Goal: Transaction & Acquisition: Purchase product/service

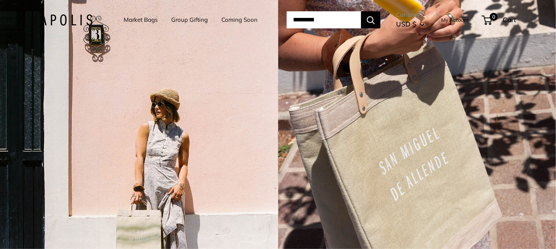
click at [130, 18] on link "Market Bags" at bounding box center [141, 19] width 34 height 11
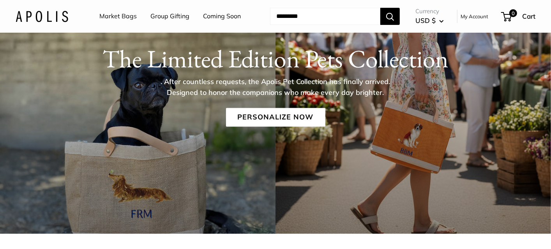
scroll to position [78, 0]
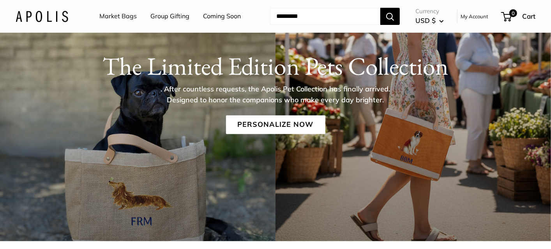
click at [125, 15] on link "Market Bags" at bounding box center [117, 17] width 37 height 12
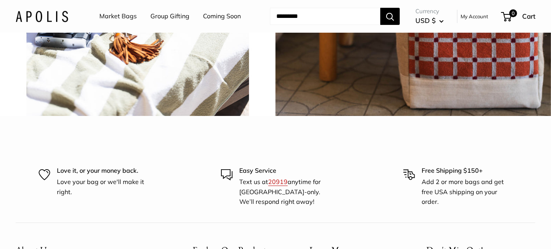
scroll to position [1775, 0]
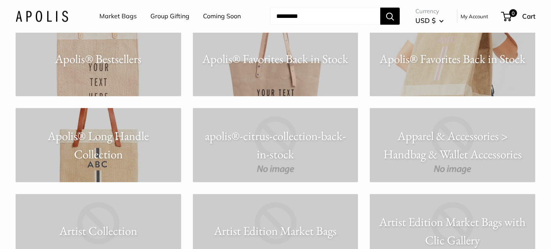
scroll to position [740, 0]
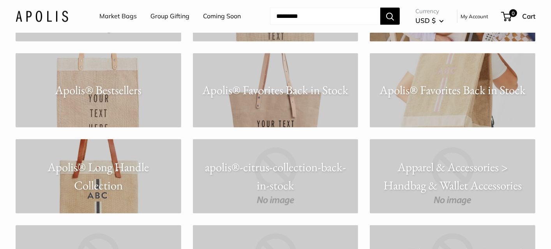
click at [268, 69] on link "Apolis® Favorites Back in Stock" at bounding box center [275, 90] width 165 height 74
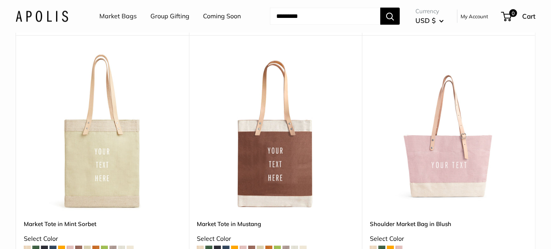
scroll to position [973, 0]
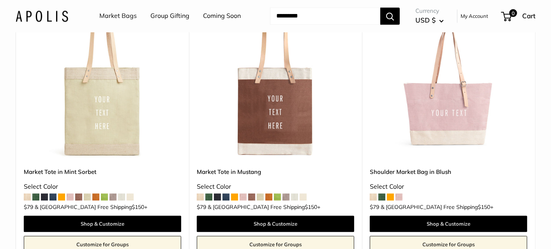
click at [0, 0] on img at bounding box center [0, 0] width 0 height 0
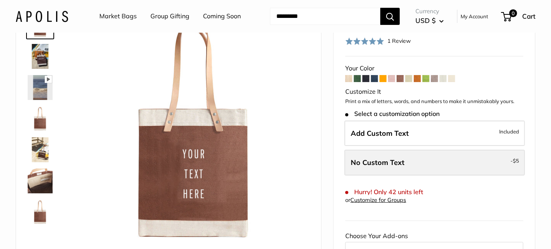
scroll to position [78, 0]
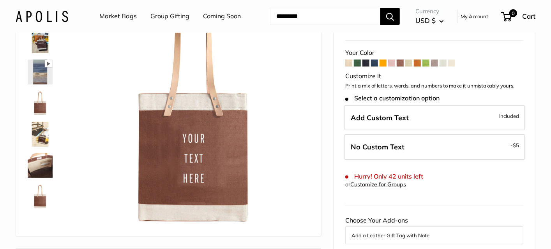
click at [347, 64] on span at bounding box center [348, 63] width 7 height 7
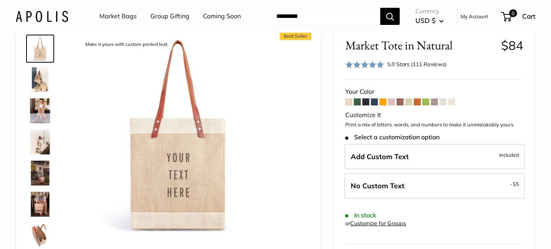
click at [356, 102] on span at bounding box center [357, 102] width 7 height 7
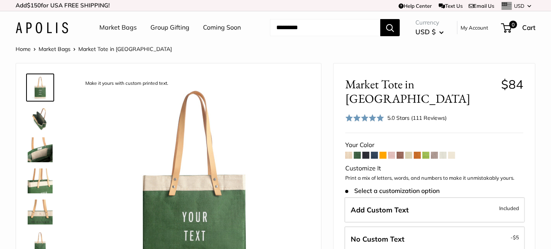
click at [389, 152] on span at bounding box center [391, 155] width 7 height 7
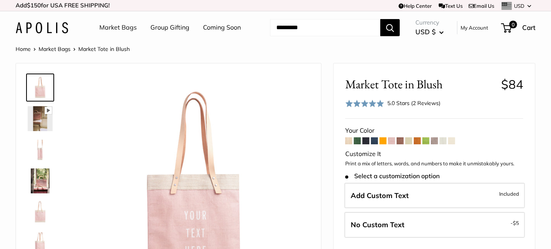
click at [399, 139] on span at bounding box center [399, 140] width 7 height 7
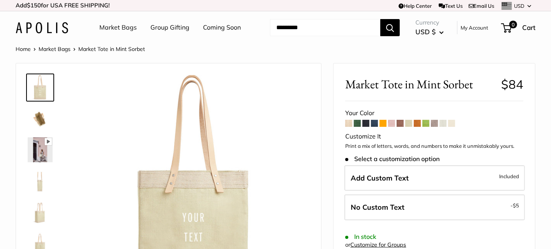
click at [443, 121] on span at bounding box center [442, 123] width 7 height 7
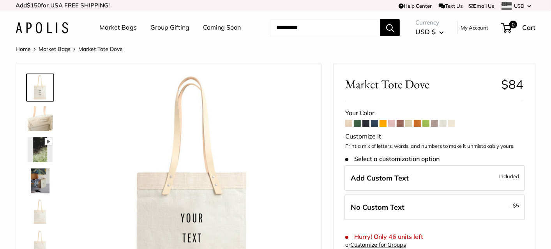
click at [408, 125] on span at bounding box center [408, 123] width 7 height 7
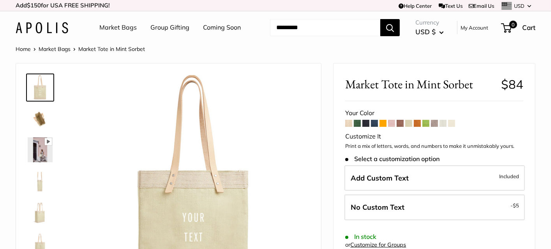
click at [443, 121] on span at bounding box center [442, 123] width 7 height 7
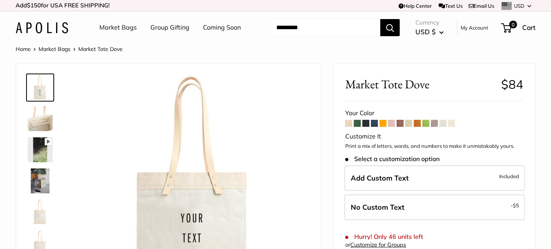
click at [454, 125] on span at bounding box center [451, 123] width 7 height 7
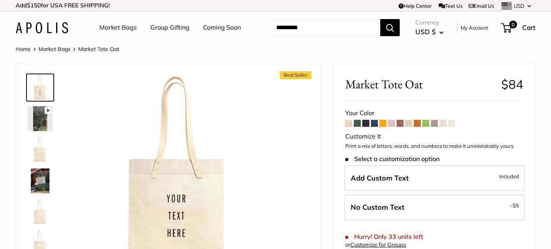
click at [375, 122] on span at bounding box center [374, 123] width 7 height 7
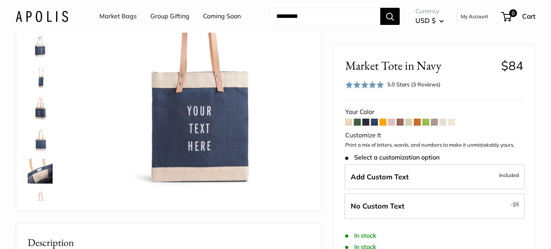
scroll to position [117, 0]
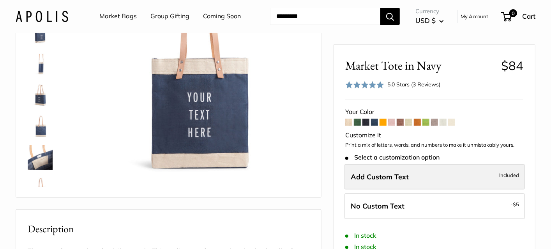
click at [406, 179] on span "Add Custom Text" at bounding box center [379, 176] width 58 height 9
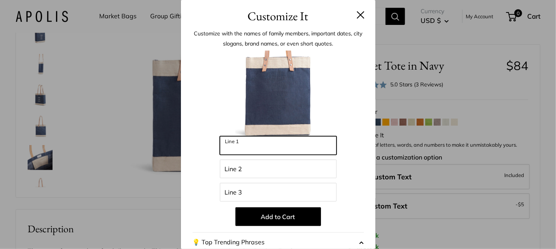
click at [245, 145] on input "Line 1" at bounding box center [278, 145] width 117 height 19
type input "*******"
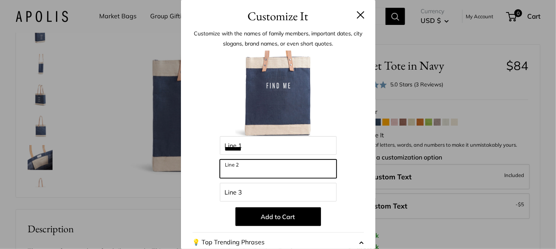
click at [237, 165] on input "Line 2" at bounding box center [278, 169] width 117 height 19
type input "******"
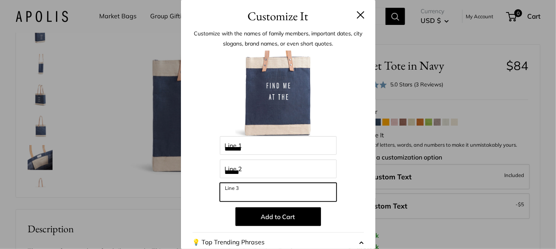
click at [244, 197] on input "Line 3" at bounding box center [278, 192] width 117 height 19
type input "*******"
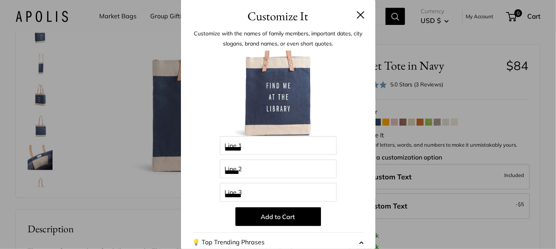
click at [357, 12] on button at bounding box center [361, 15] width 8 height 8
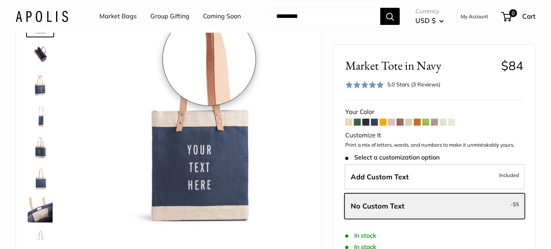
scroll to position [0, 0]
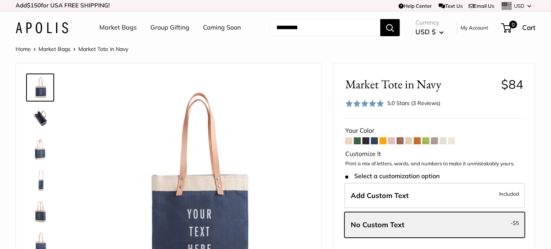
click at [121, 26] on link "Market Bags" at bounding box center [117, 28] width 37 height 12
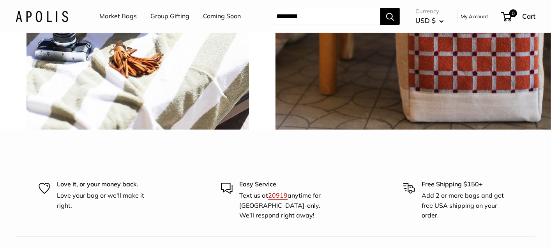
scroll to position [1713, 0]
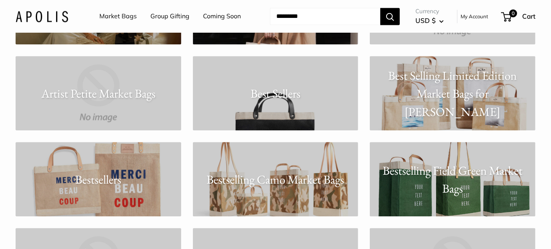
scroll to position [1168, 0]
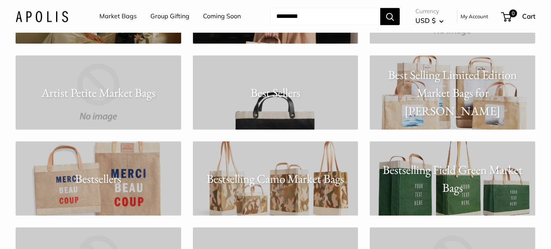
click at [273, 88] on p "Best Sellers" at bounding box center [275, 92] width 165 height 18
